Goal: Information Seeking & Learning: Check status

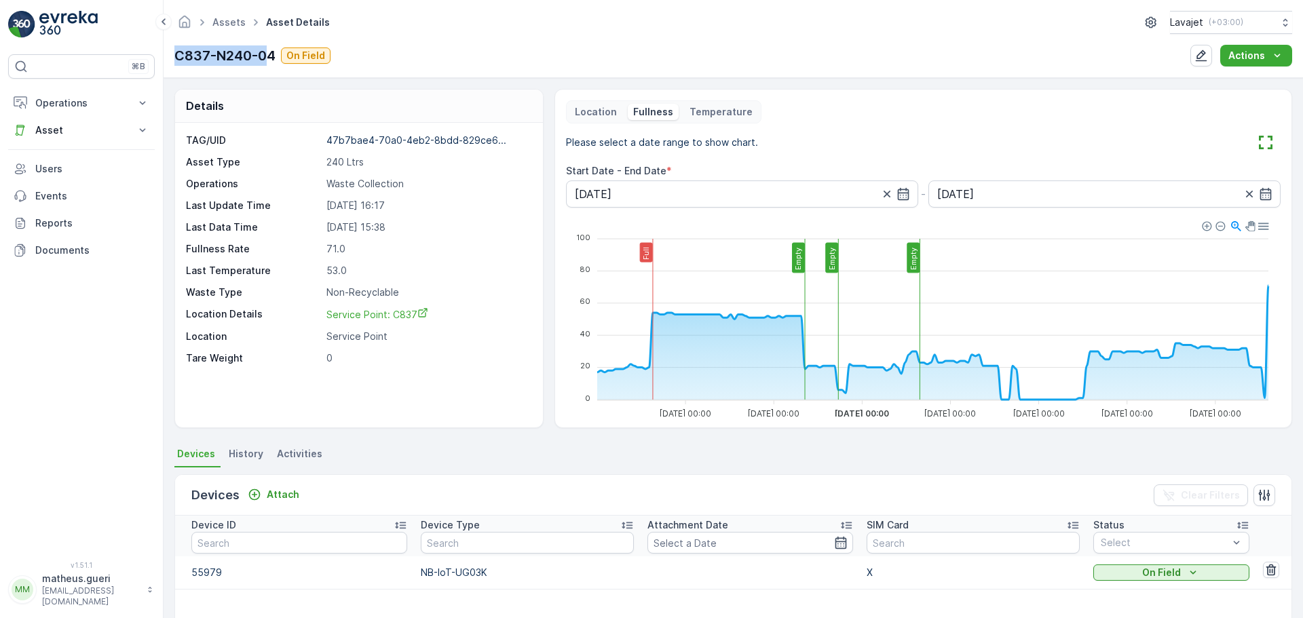
drag, startPoint x: 180, startPoint y: 58, endPoint x: 270, endPoint y: 53, distance: 89.7
click at [270, 53] on div "Assets Asset Details Lavajet ( +03:00 ) C837-N240-04 On Field Actions" at bounding box center [733, 39] width 1139 height 78
click at [271, 54] on p "C837-N240-04" at bounding box center [224, 55] width 101 height 20
drag, startPoint x: 272, startPoint y: 55, endPoint x: 176, endPoint y: 50, distance: 96.5
click at [176, 50] on p "C837-N240-04" at bounding box center [224, 55] width 101 height 20
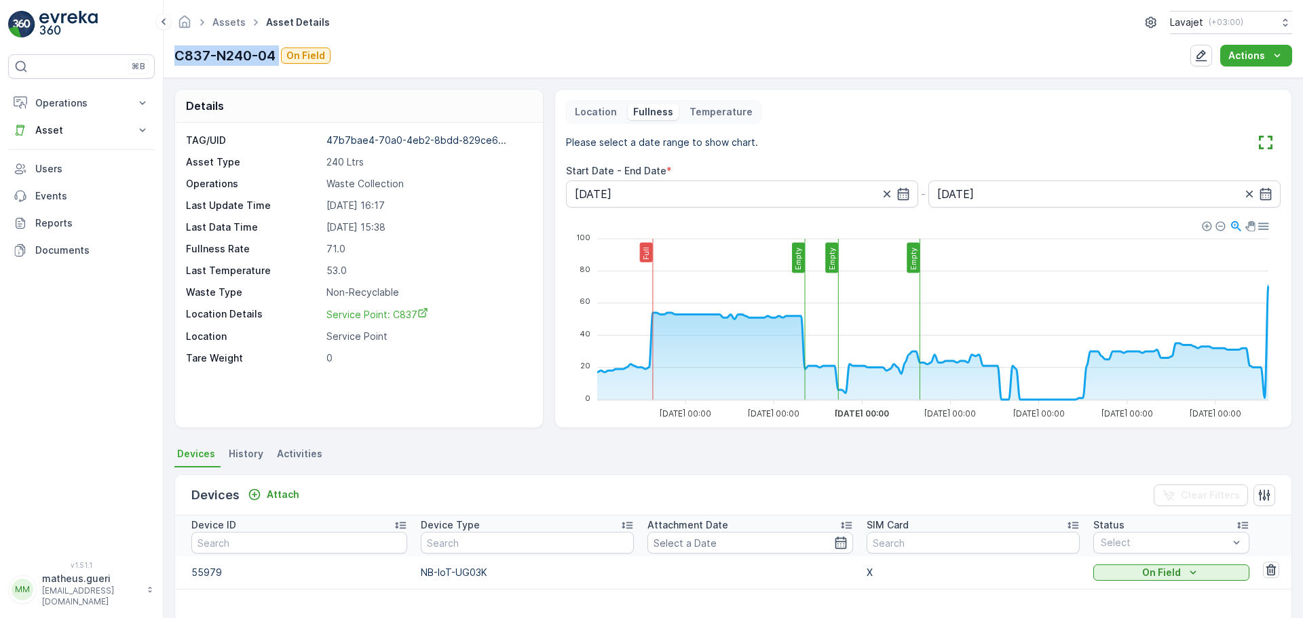
click at [189, 62] on p "C837-N240-04" at bounding box center [224, 55] width 101 height 20
drag, startPoint x: 178, startPoint y: 54, endPoint x: 274, endPoint y: 54, distance: 96.3
click at [274, 54] on p "C837-N240-04" at bounding box center [224, 55] width 101 height 20
